Goal: Find specific page/section: Find specific page/section

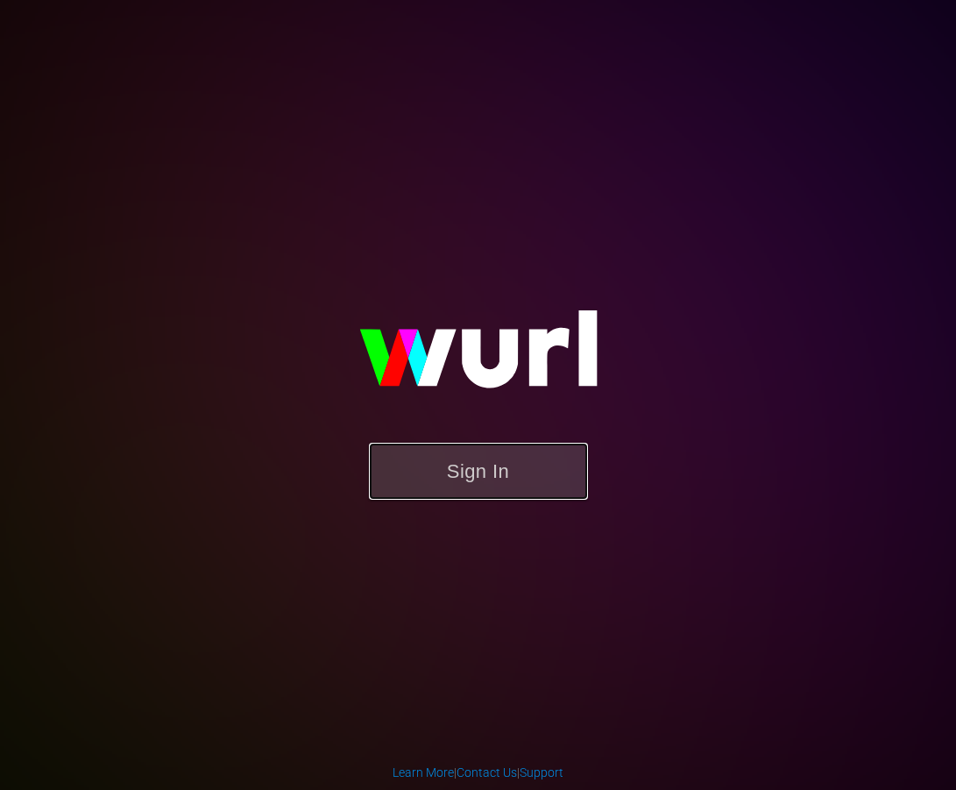
click at [486, 462] on button "Sign In" at bounding box center [478, 471] width 219 height 57
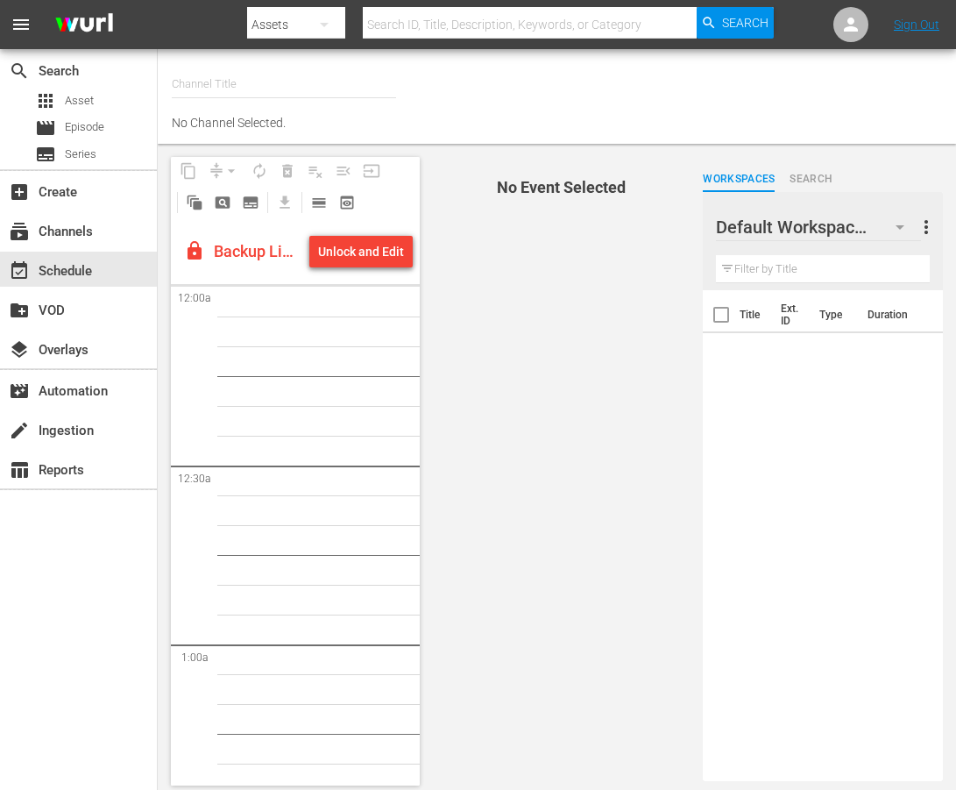
type input "EntrepreneurTV (1868)"
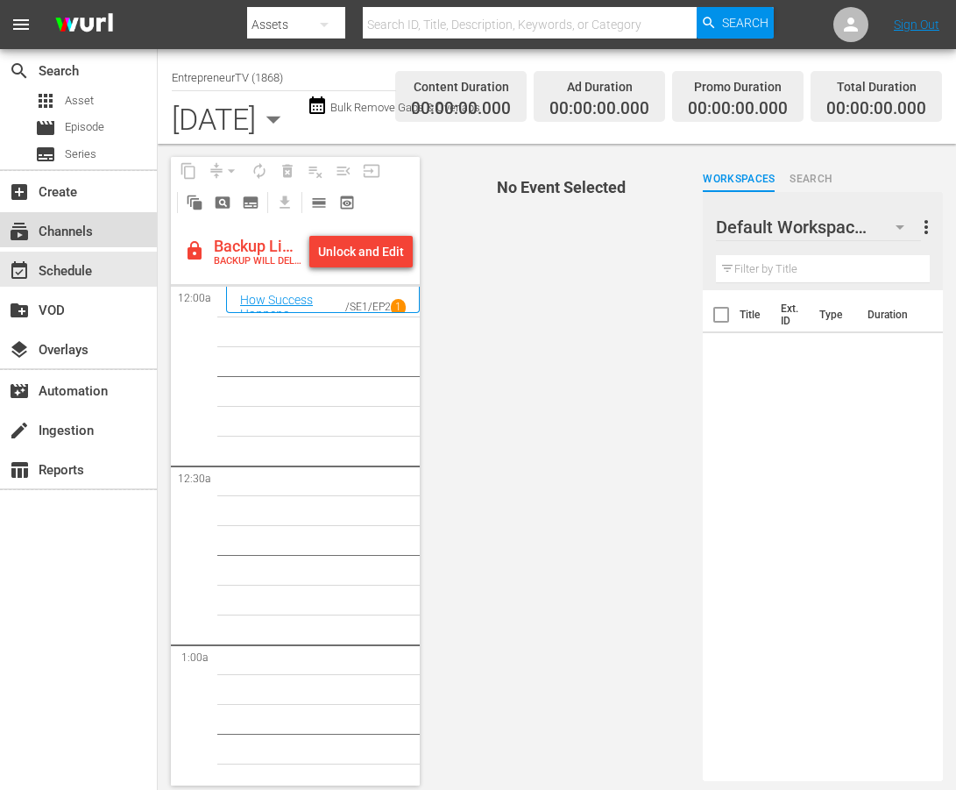
click at [65, 231] on div "subscriptions Channels" at bounding box center [49, 229] width 98 height 16
